Goal: Task Accomplishment & Management: Complete application form

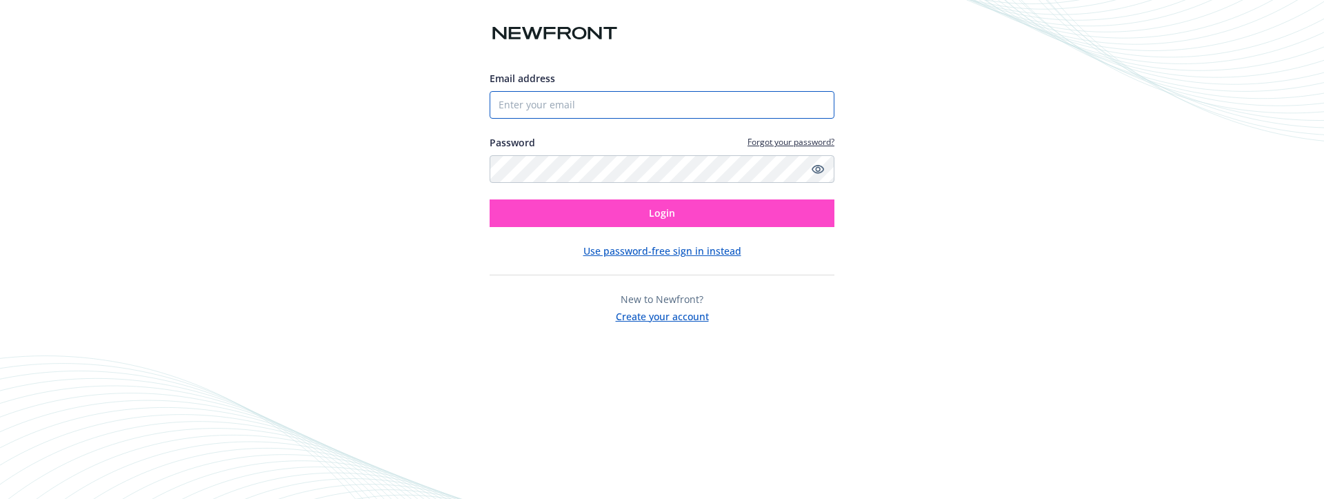
type input "[EMAIL_ADDRESS][PERSON_NAME][DOMAIN_NAME]"
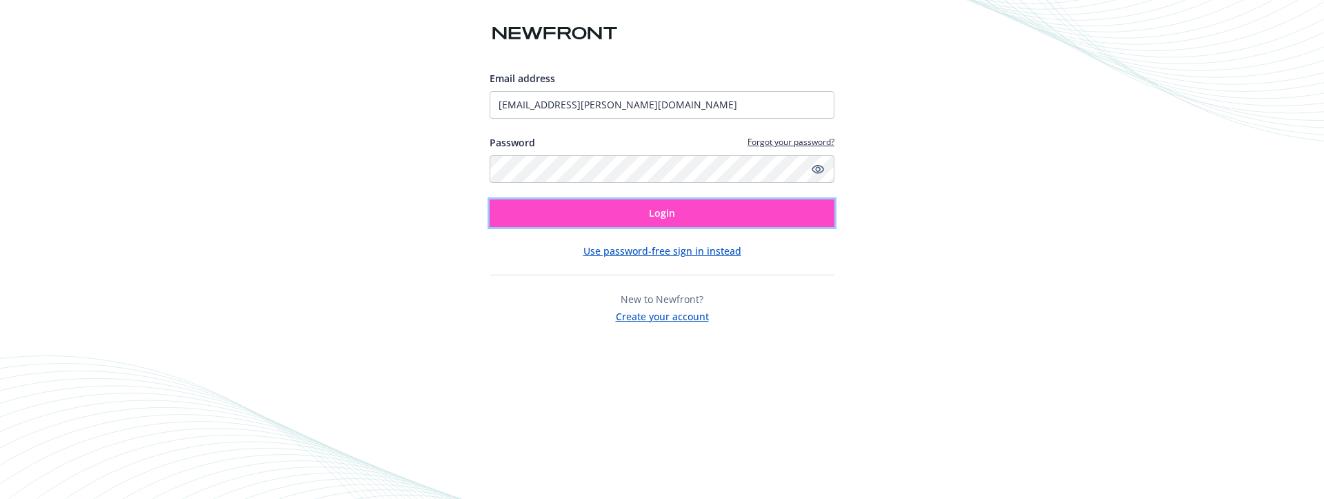
click at [600, 210] on button "Login" at bounding box center [662, 213] width 345 height 28
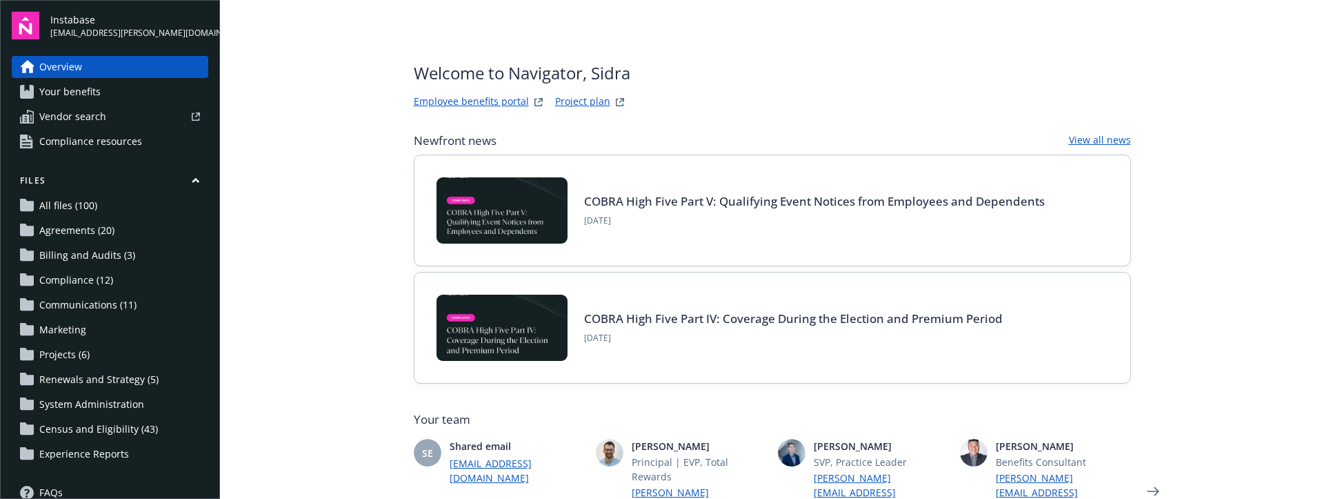
click at [102, 430] on span "Census and Eligibility (43)" at bounding box center [98, 429] width 119 height 22
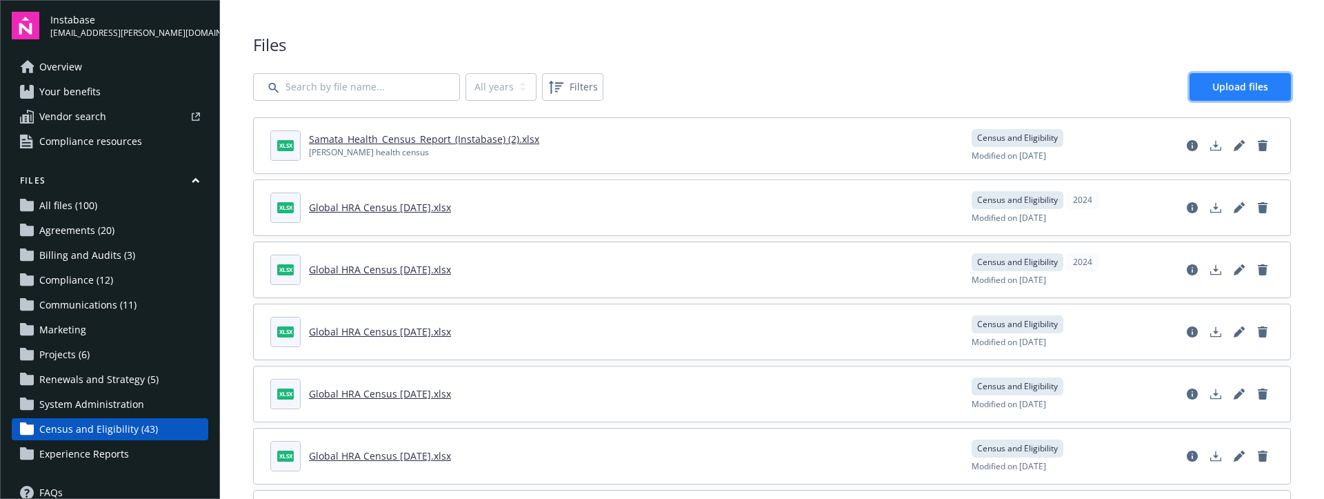
click at [1228, 80] on span "Upload files" at bounding box center [1240, 86] width 56 height 13
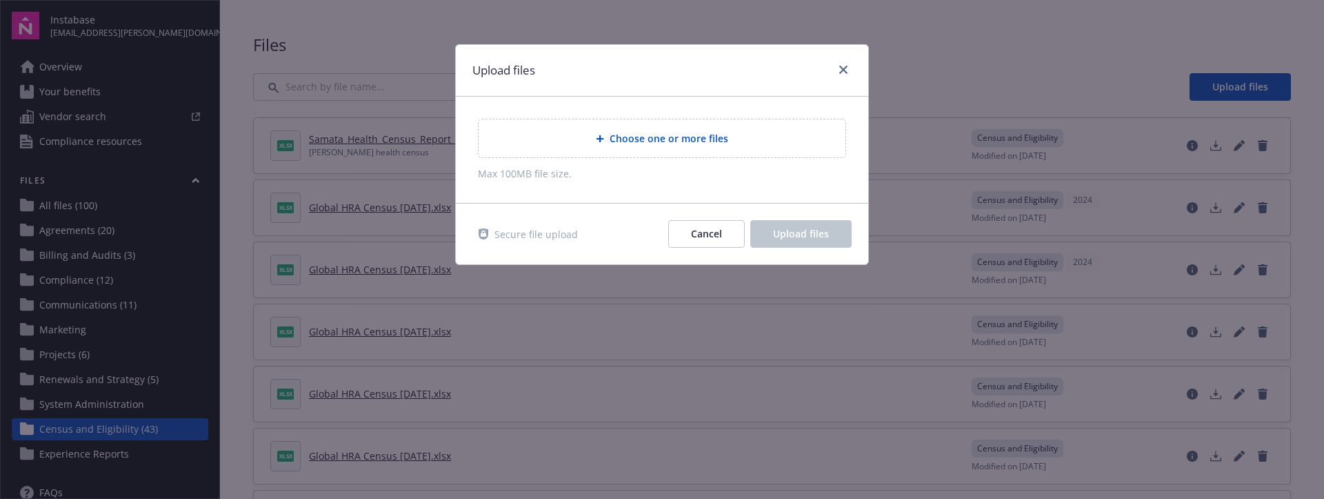
click at [712, 139] on span "Choose one or more files" at bounding box center [669, 138] width 119 height 14
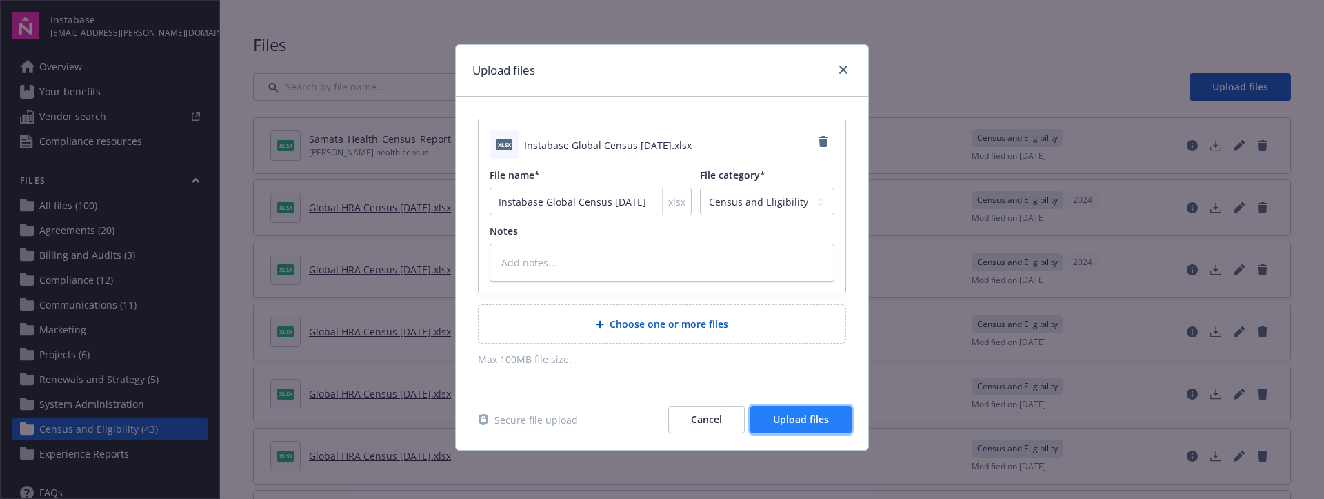
click at [810, 417] on span "Upload files" at bounding box center [801, 418] width 56 height 13
type textarea "x"
